Goal: Task Accomplishment & Management: Manage account settings

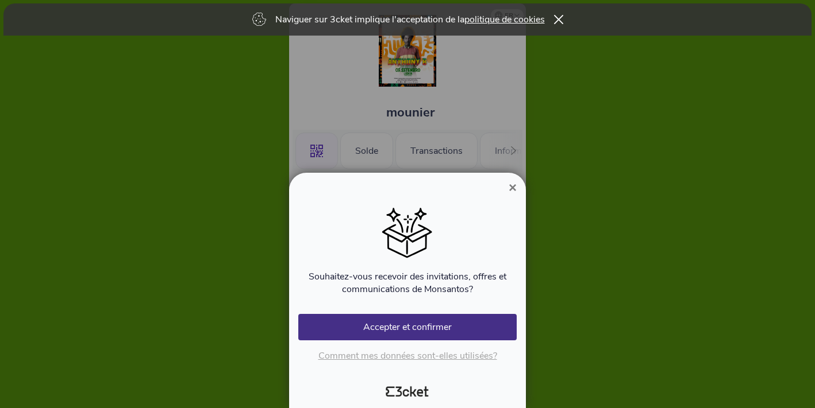
click at [512, 188] on span "×" at bounding box center [512, 188] width 8 height 16
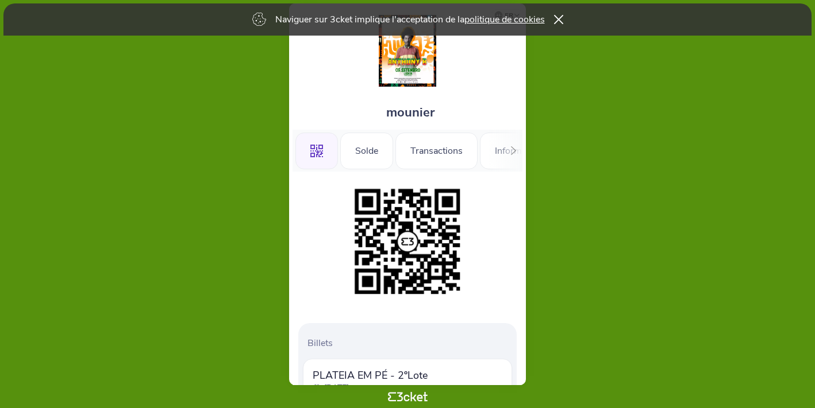
scroll to position [115, 0]
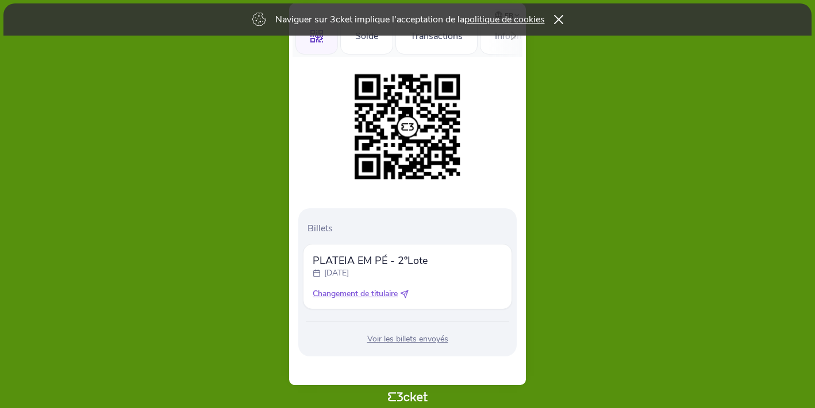
click at [419, 340] on div "Voir les billets envoyés" at bounding box center [407, 339] width 209 height 11
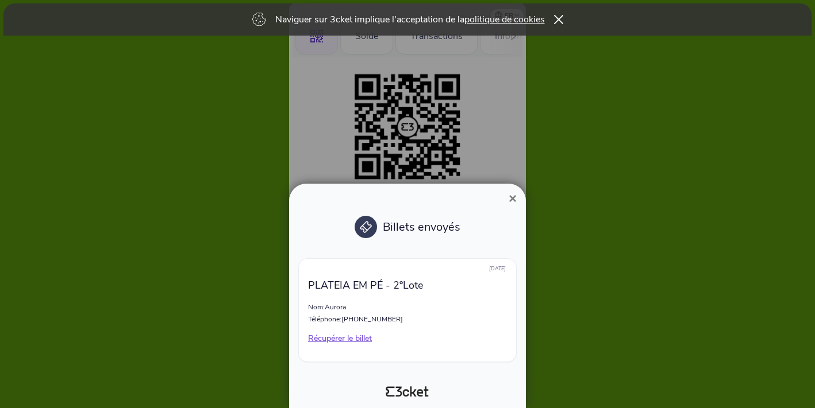
click at [349, 340] on p "Récupérer le billet" at bounding box center [407, 338] width 199 height 11
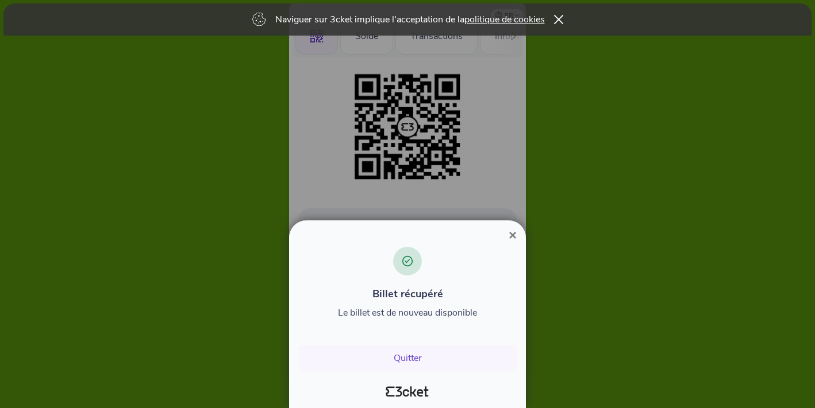
click at [511, 228] on span "×" at bounding box center [512, 236] width 8 height 16
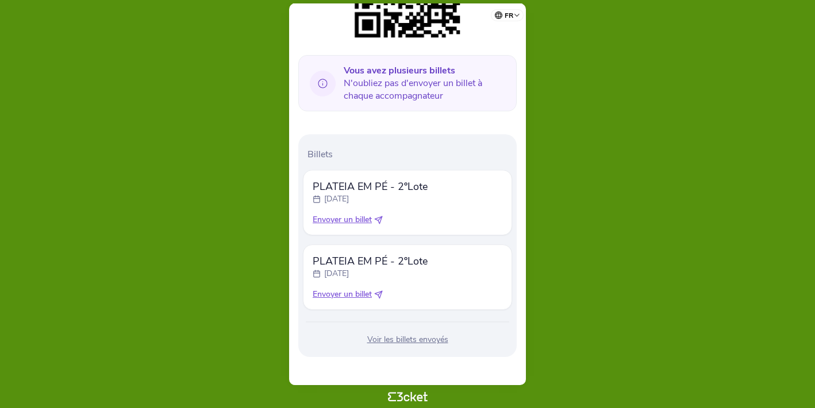
scroll to position [256, 0]
click at [413, 199] on div "mercredi, 3 sept." at bounding box center [370, 199] width 115 height 11
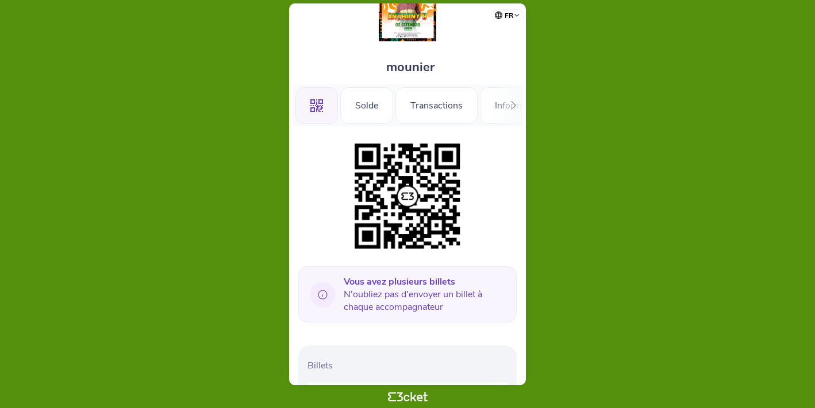
scroll to position [43, 0]
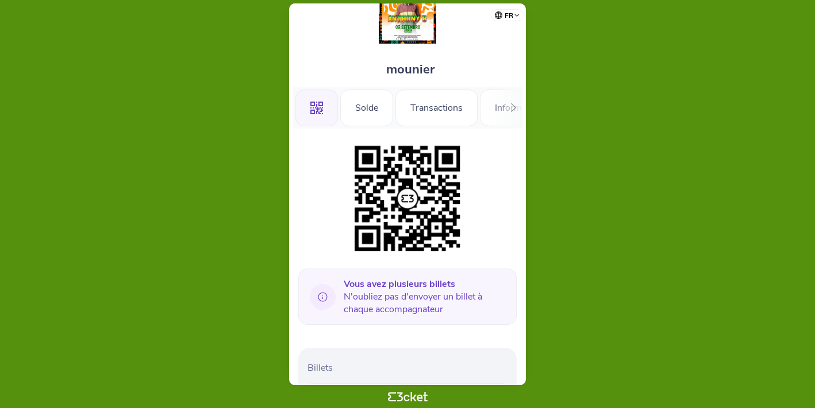
click at [512, 108] on icon at bounding box center [513, 107] width 9 height 9
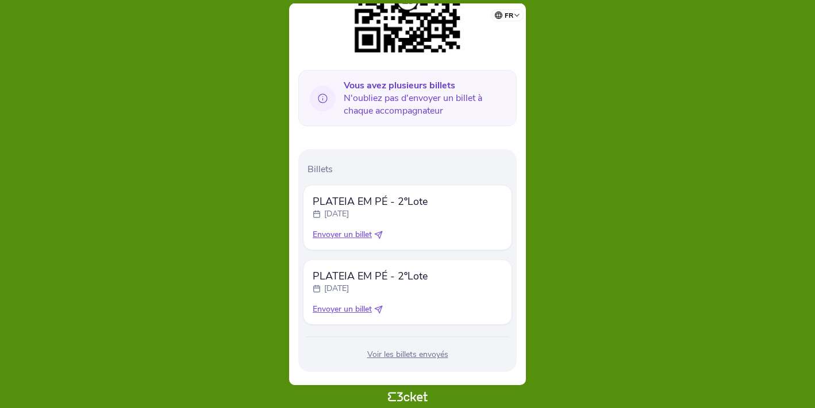
scroll to position [257, 0]
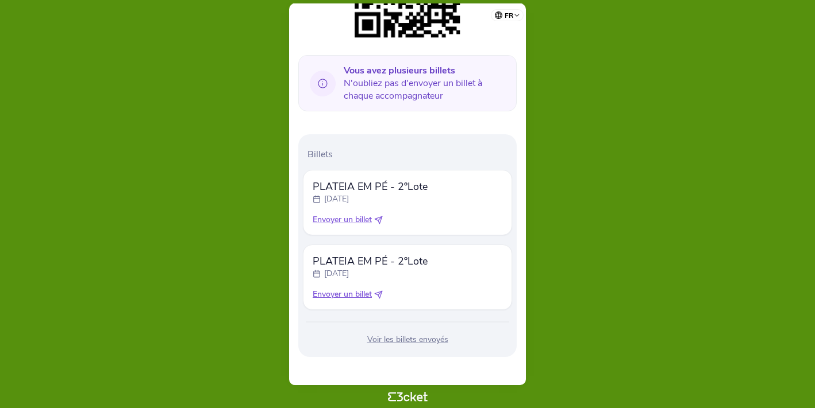
click at [408, 340] on div "Voir les billets envoyés" at bounding box center [407, 339] width 209 height 11
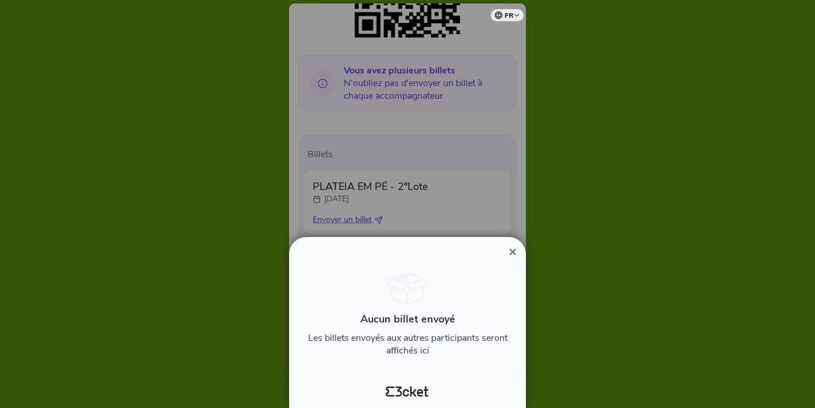
click at [505, 251] on button "×" at bounding box center [512, 252] width 26 height 14
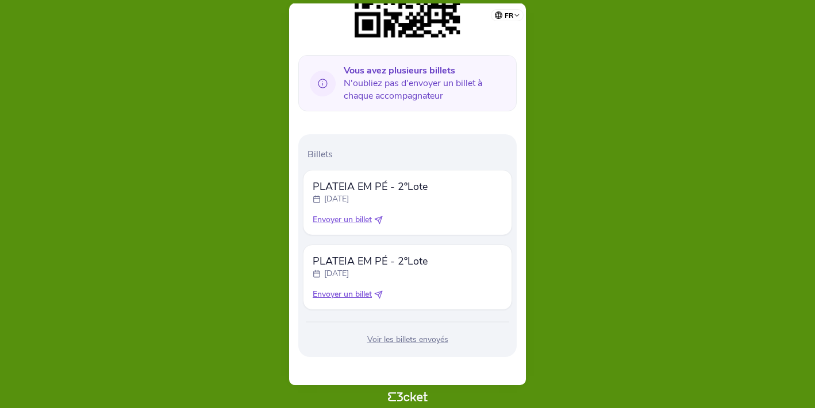
click at [385, 180] on span "PLATEIA EM PÉ - 2ºLote" at bounding box center [370, 187] width 115 height 14
click at [438, 204] on div "PLATEIA EM PÉ - 2ºLote mercredi, 3 sept." at bounding box center [408, 192] width 190 height 25
click at [438, 204] on div "PLATEIA EM PÉ - 2ºLote mercredi, 3 sept. Envoyer un billet" at bounding box center [408, 203] width 190 height 46
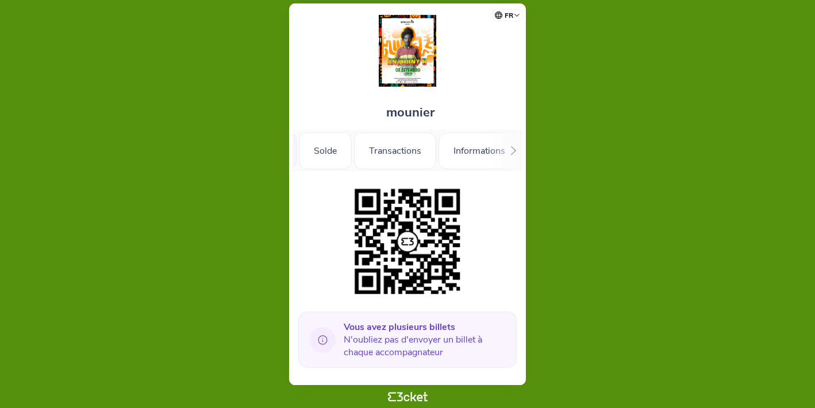
scroll to position [0, 0]
click at [371, 155] on div "Solde" at bounding box center [366, 151] width 53 height 37
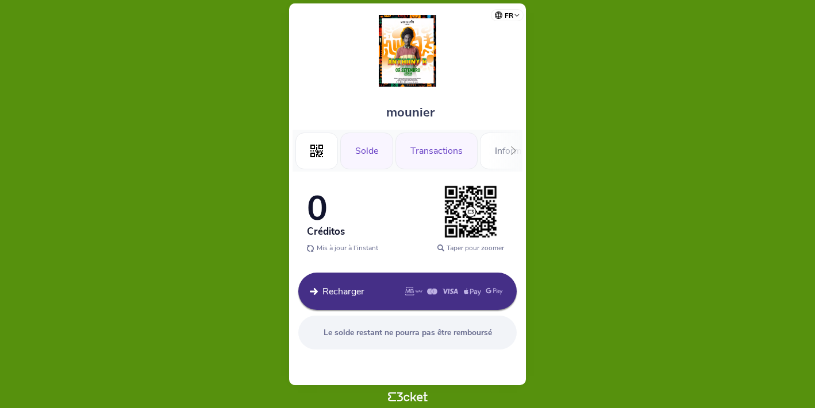
click at [441, 147] on div "Transactions" at bounding box center [436, 151] width 82 height 37
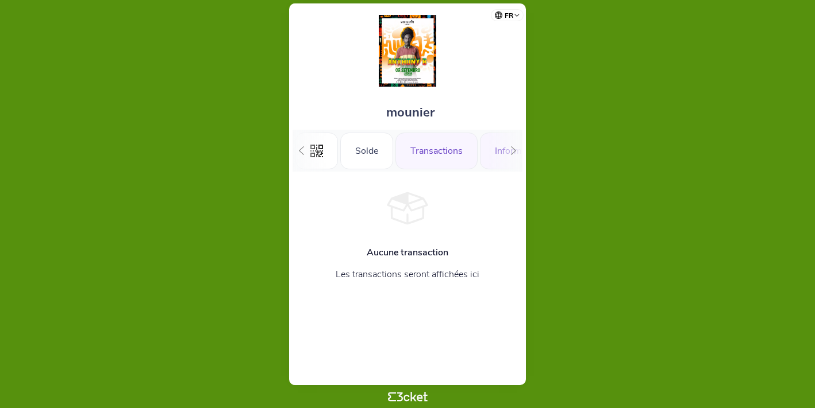
scroll to position [0, 29]
click at [476, 154] on div "Informations" at bounding box center [492, 151] width 82 height 37
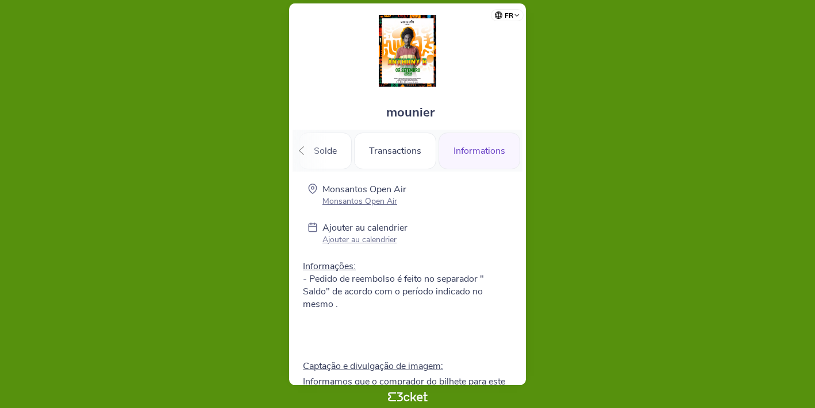
click at [303, 153] on icon at bounding box center [301, 150] width 9 height 9
click at [317, 153] on icon ".st0{fill-rule:evenodd;clip-rule:evenodd;}" at bounding box center [316, 151] width 13 height 13
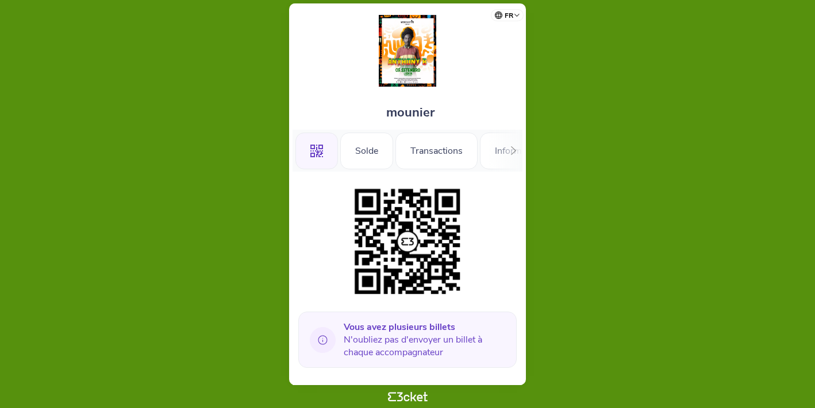
click at [415, 236] on img at bounding box center [407, 241] width 117 height 117
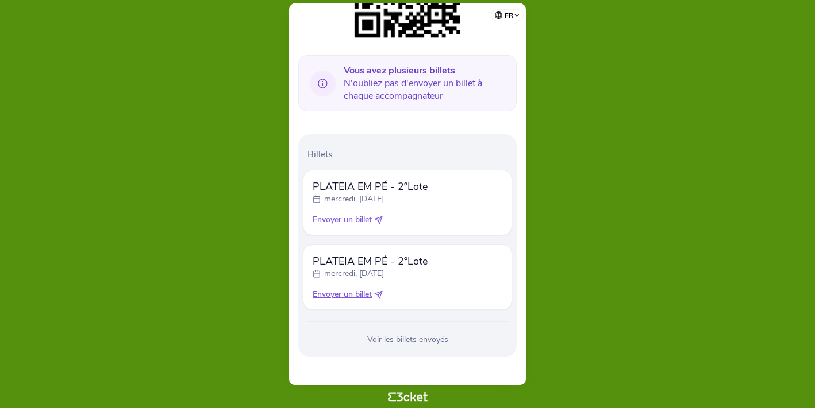
scroll to position [255, 0]
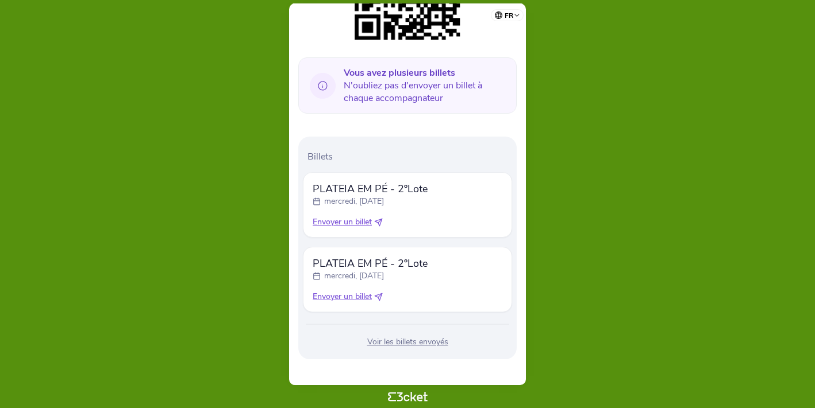
click at [351, 199] on p "mercredi, [DATE]" at bounding box center [354, 201] width 60 height 11
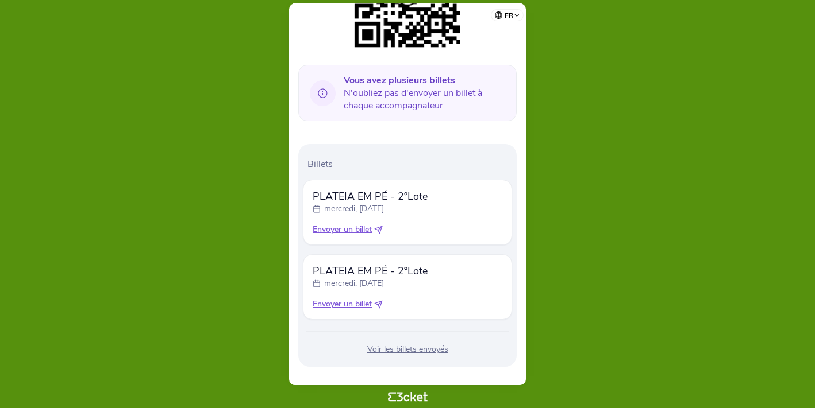
scroll to position [248, 0]
